Goal: Submit feedback/report problem

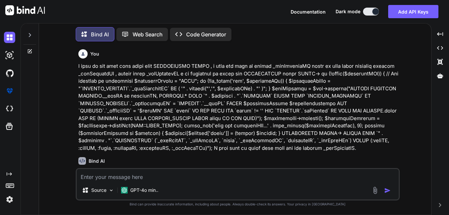
type textarea "x"
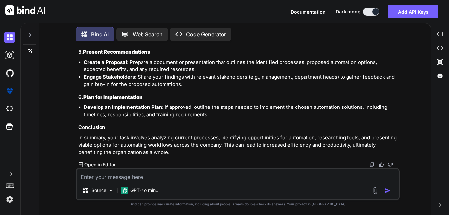
scroll to position [2675, 0]
click at [139, 175] on textarea at bounding box center [238, 175] width 322 height 12
type textarea "i"
type textarea "x"
type textarea "i"
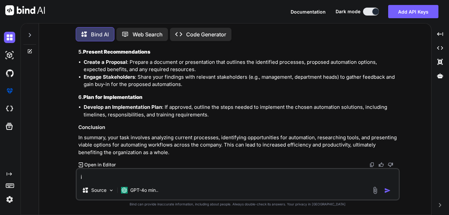
type textarea "x"
type textarea "i a"
type textarea "x"
type textarea "i am"
type textarea "x"
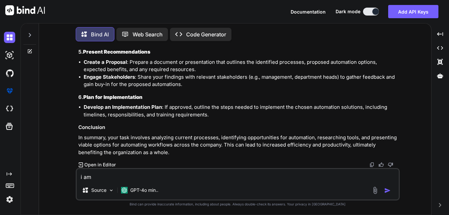
type textarea "i am"
type textarea "x"
type textarea "i am u"
type textarea "x"
type textarea "i am un"
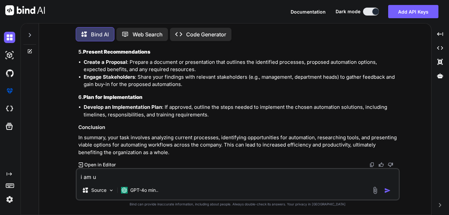
type textarea "x"
type textarea "i am una"
type textarea "x"
type textarea "i am unab"
type textarea "x"
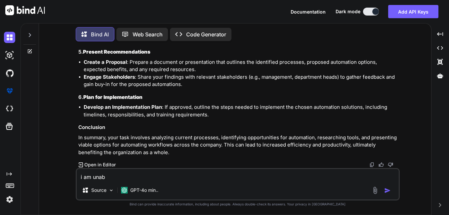
type textarea "i am unabl"
type textarea "x"
type textarea "i am unable"
type textarea "x"
type textarea "i am unable"
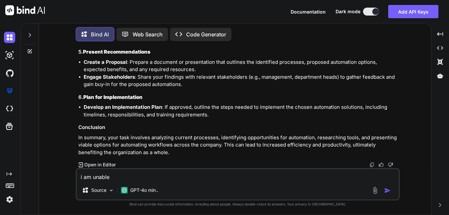
type textarea "x"
type textarea "i am unable t"
type textarea "x"
type textarea "i am unable to"
type textarea "x"
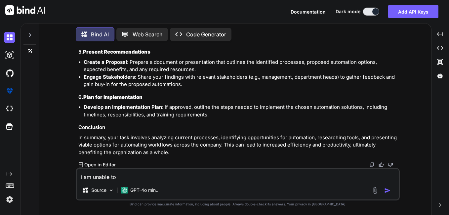
type textarea "i am unable to"
type textarea "x"
type textarea "i am unable to r"
type textarea "x"
type textarea "i am unable to re"
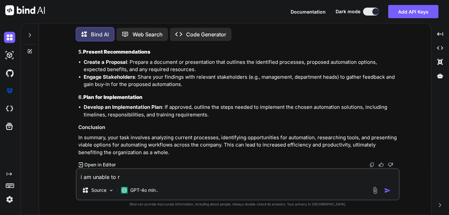
type textarea "x"
type textarea "i am unable to rec"
type textarea "x"
type textarea "i am unable to re"
type textarea "x"
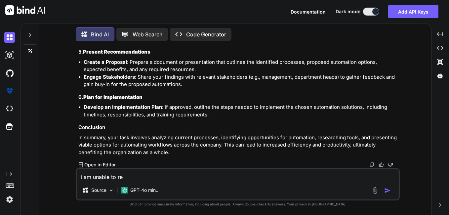
type textarea "i am unable to r"
type textarea "x"
type textarea "i am unable to"
type textarea "x"
type textarea "i am unable to f"
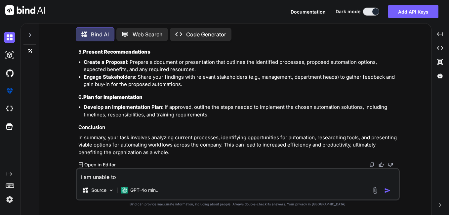
type textarea "x"
type textarea "i am unable to fe"
type textarea "x"
type textarea "i am unable to fet"
type textarea "x"
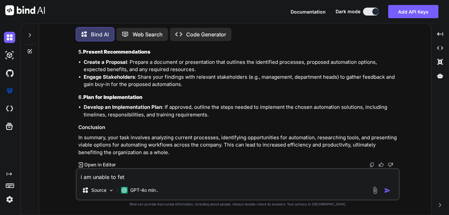
type textarea "i am unable to fetc"
type textarea "x"
type textarea "i am unable to fetcg"
type textarea "x"
type textarea "i am unable to fetcg"
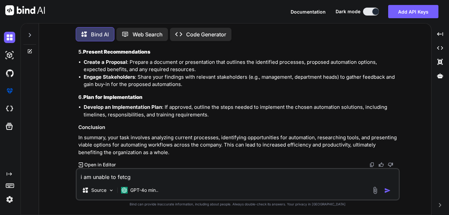
type textarea "x"
type textarea "i am unable to fetcg"
type textarea "x"
type textarea "i am unable to fetc"
type textarea "x"
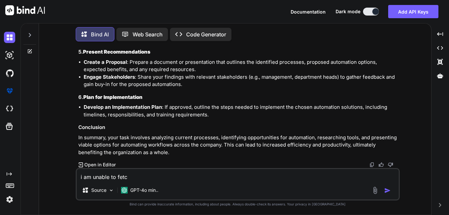
type textarea "i am unable to fetch"
type textarea "x"
type textarea "i am unable to fetch"
type textarea "x"
type textarea "i am unable to fetch t"
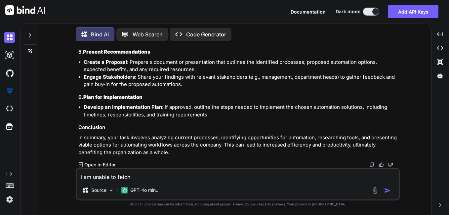
type textarea "x"
type textarea "i am unable to fetch ta"
type textarea "x"
type textarea "i am unable to fetch tag"
type textarea "x"
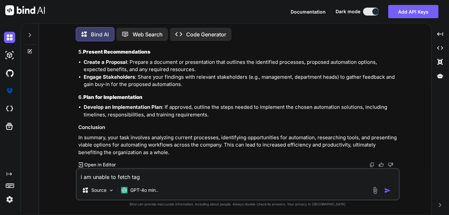
type textarea "i am unable to fetch tag"
type textarea "x"
type textarea "i am unable to fetch tag l"
type textarea "x"
type textarea "i am unable to fetch tag li"
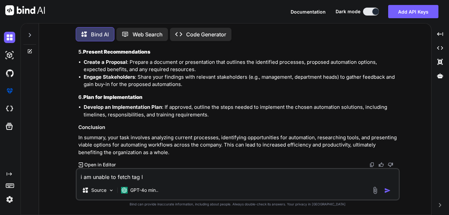
type textarea "x"
type textarea "i am unable to fetch tag lis"
type textarea "x"
type textarea "i am unable to fetch tag list"
type textarea "x"
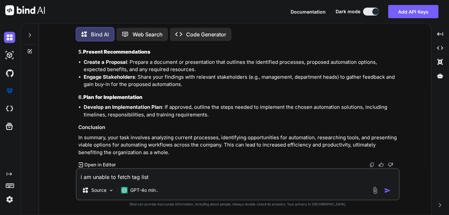
type textarea "i am unable to fetch tag list"
type textarea "x"
type textarea "i am unable to fetch tag list i"
type textarea "x"
type textarea "i am unable to fetch tag list in"
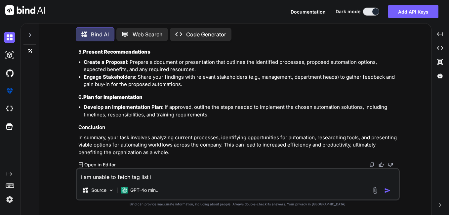
type textarea "x"
type textarea "i am unable to fetch tag list in"
type textarea "x"
type textarea "i am unable to fetch tag list in b"
type textarea "x"
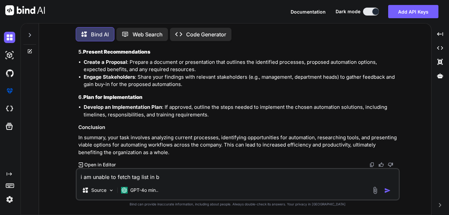
type textarea "i am unable to fetch tag list in be"
type textarea "x"
type textarea "i am unable to fetch tag list in [GEOGRAPHIC_DATA]"
type textarea "x"
type textarea "i am unable to fetch tag list in belo"
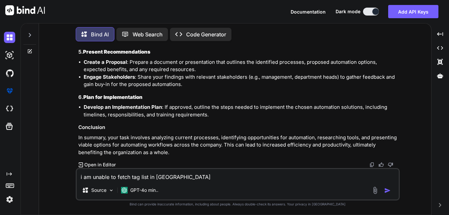
type textarea "x"
type textarea "i am unable to fetch tag list in below"
type textarea "x"
type textarea "i am unable to fetch tag list in below"
type textarea "x"
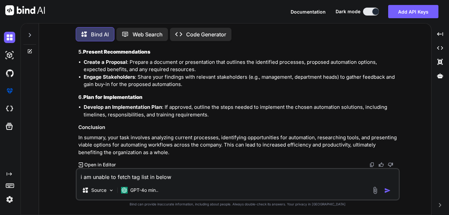
type textarea "i am unable to fetch tag list in below c"
type textarea "x"
type textarea "i am unable to fetch tag list in below co"
type textarea "x"
type textarea "i am unable to fetch tag list in below cod"
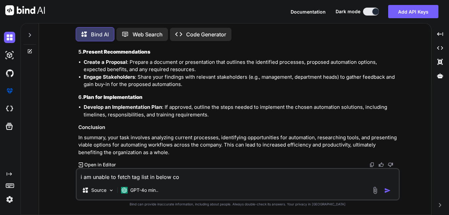
type textarea "x"
type textarea "i am unable to fetch tag list in below code"
type textarea "x"
type textarea "i am unable to fetch tag list in below code"
type textarea "x"
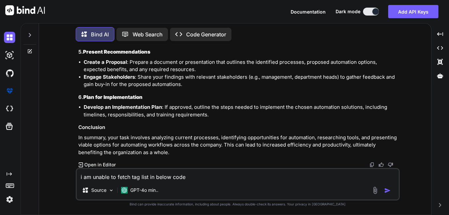
click at [201, 177] on textarea "i am unable to fetch tag list in below code" at bounding box center [238, 175] width 322 height 12
paste textarea "<?php /** * Namespace: Marketing Automation * Class: Contacts Trigger Collectio…"
type textarea "i am unable to fetch tag list in below code <?php /** * Namespace: Marketing Au…"
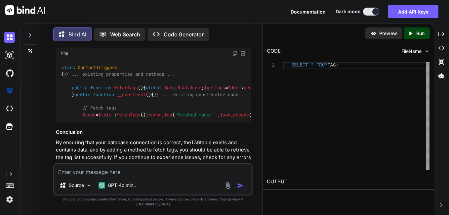
scroll to position [4423, 0]
